Goal: Navigation & Orientation: Find specific page/section

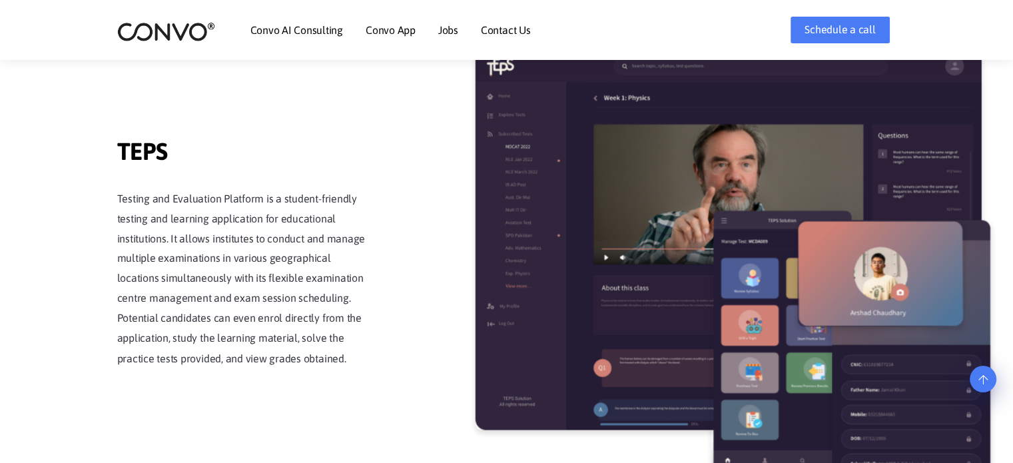
scroll to position [2189, 0]
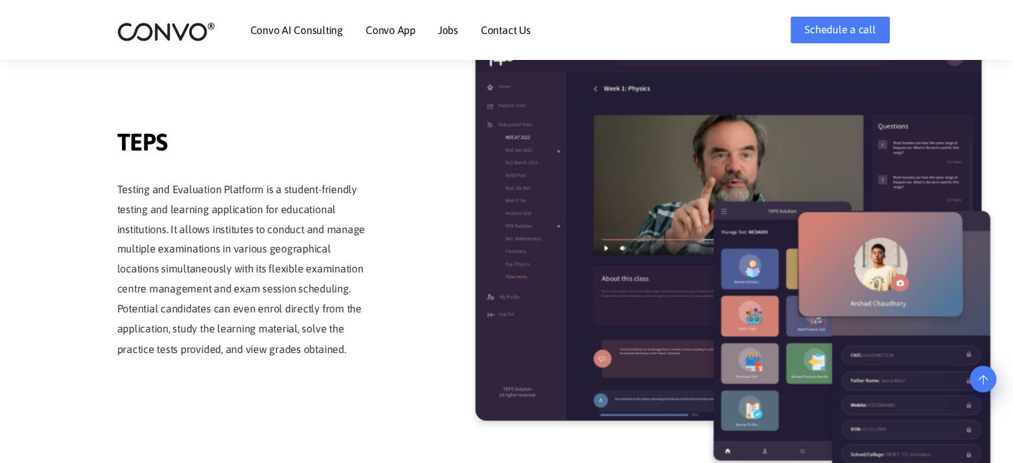
click at [587, 312] on img at bounding box center [728, 231] width 506 height 380
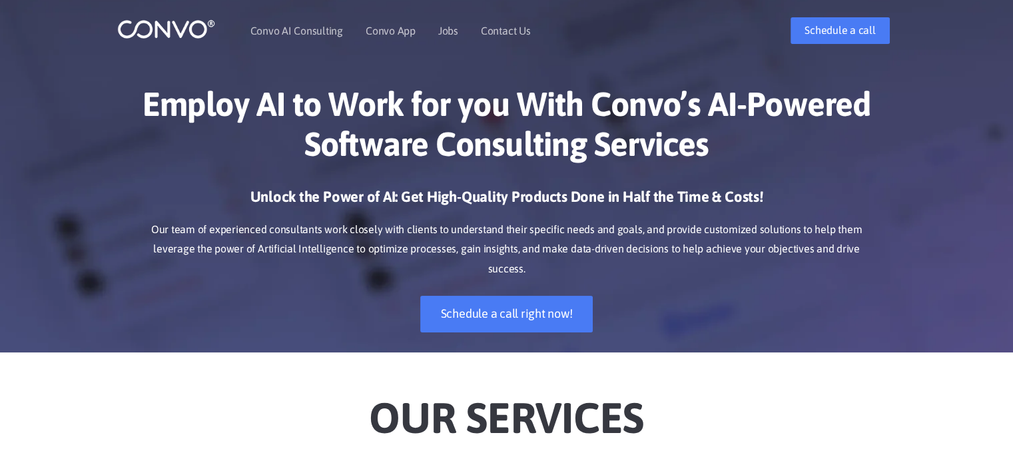
scroll to position [0, 0]
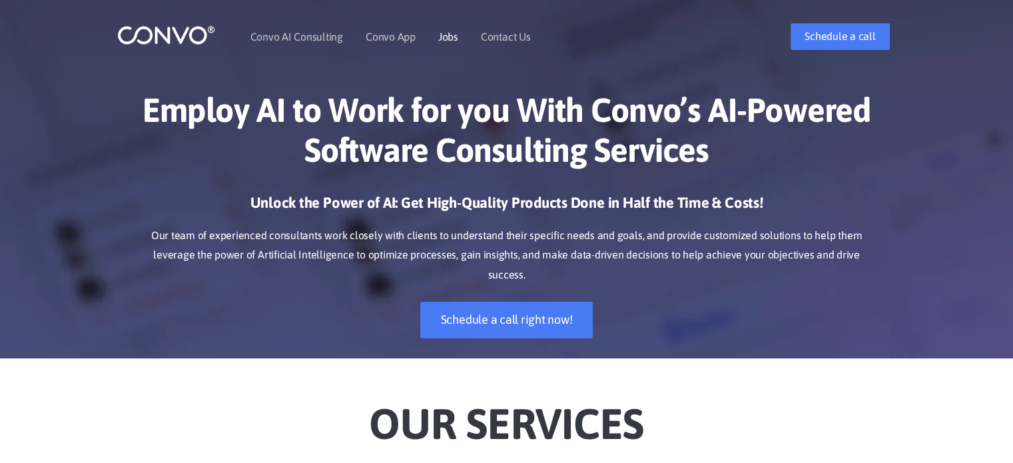
click at [447, 42] on link "Jobs" at bounding box center [448, 36] width 20 height 11
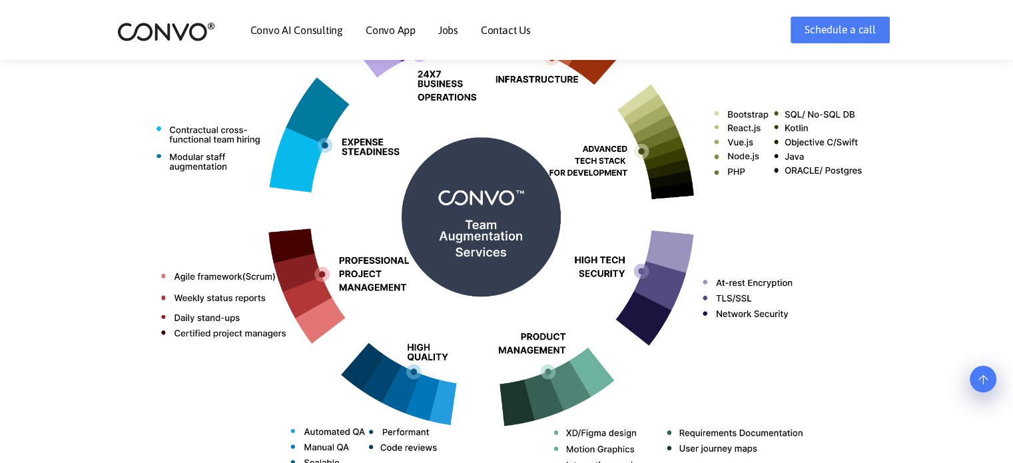
scroll to position [634, 0]
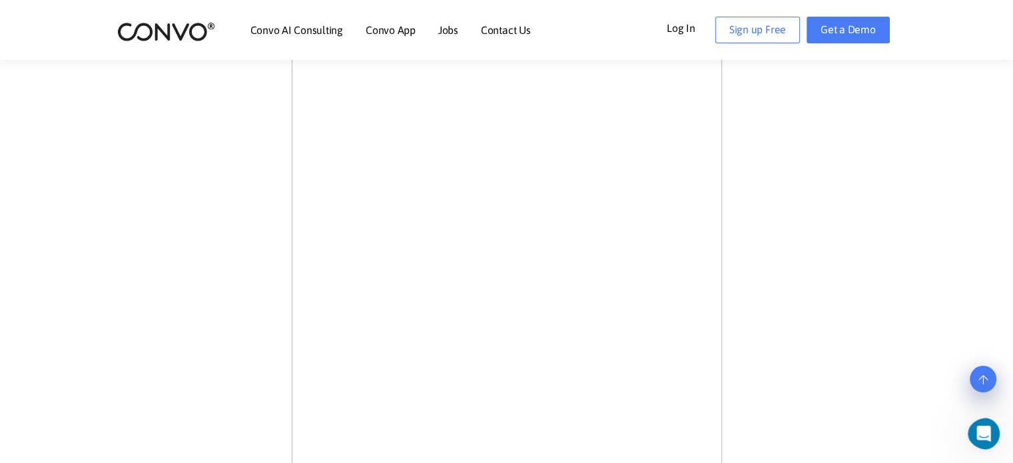
scroll to position [651, 0]
